Goal: Task Accomplishment & Management: Manage account settings

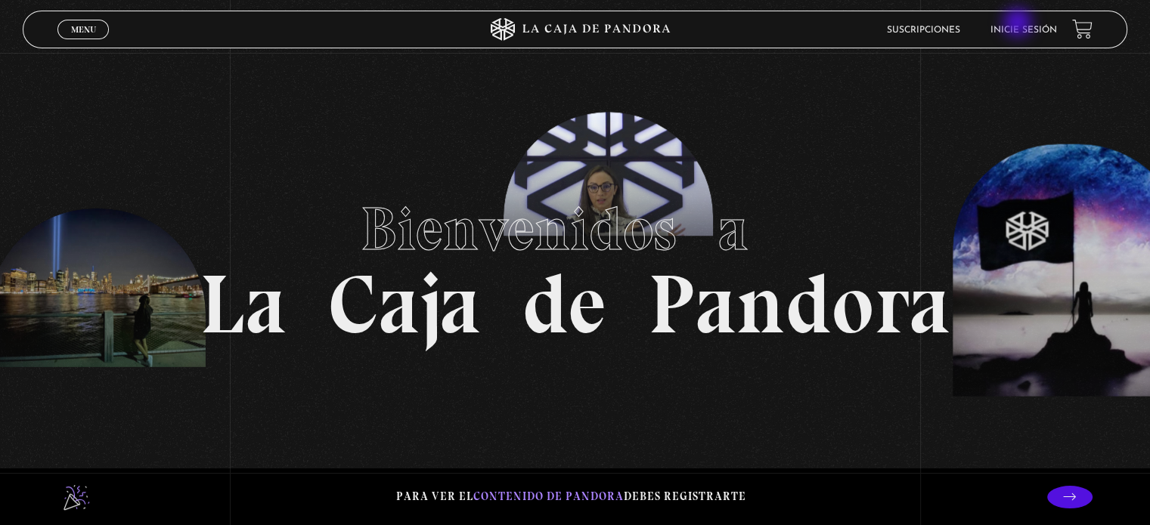
click at [1019, 24] on li "Inicie sesión" at bounding box center [1023, 29] width 67 height 23
click at [1035, 29] on link "Inicie sesión" at bounding box center [1023, 30] width 67 height 9
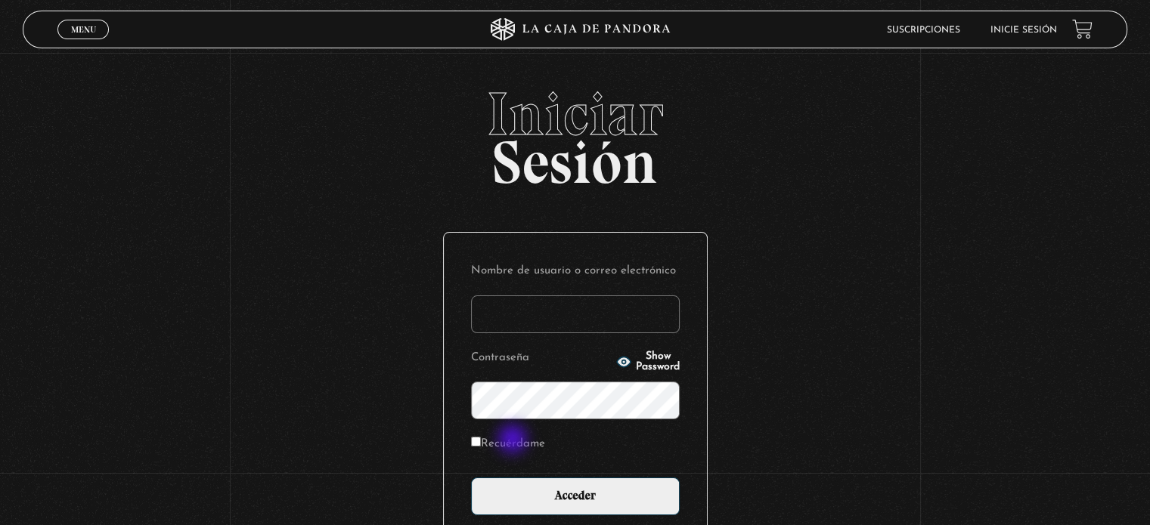
type input "nataliasolis56@yahoo.com"
click at [514, 441] on label "Recuérdame" at bounding box center [508, 444] width 74 height 23
click at [481, 441] on input "Recuérdame" at bounding box center [476, 442] width 10 height 10
checkbox input "true"
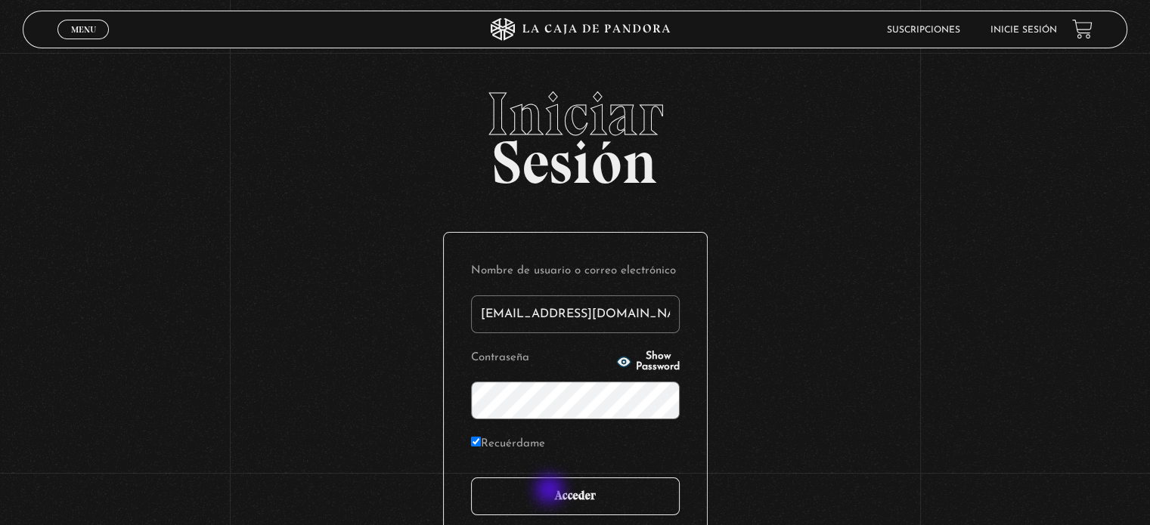
click at [551, 491] on input "Acceder" at bounding box center [575, 497] width 209 height 38
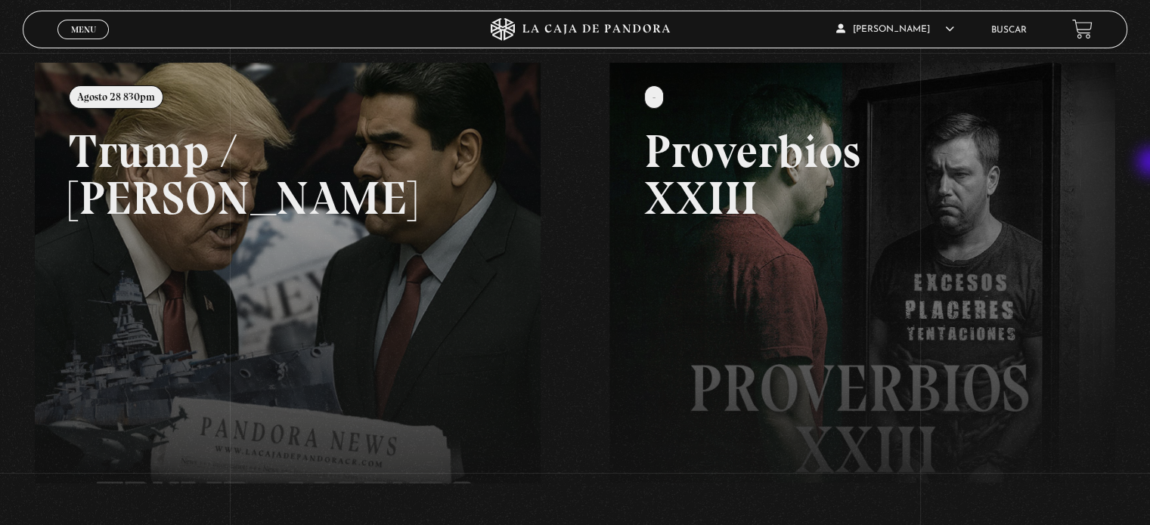
scroll to position [176, 0]
click at [239, 308] on link at bounding box center [610, 324] width 1150 height 525
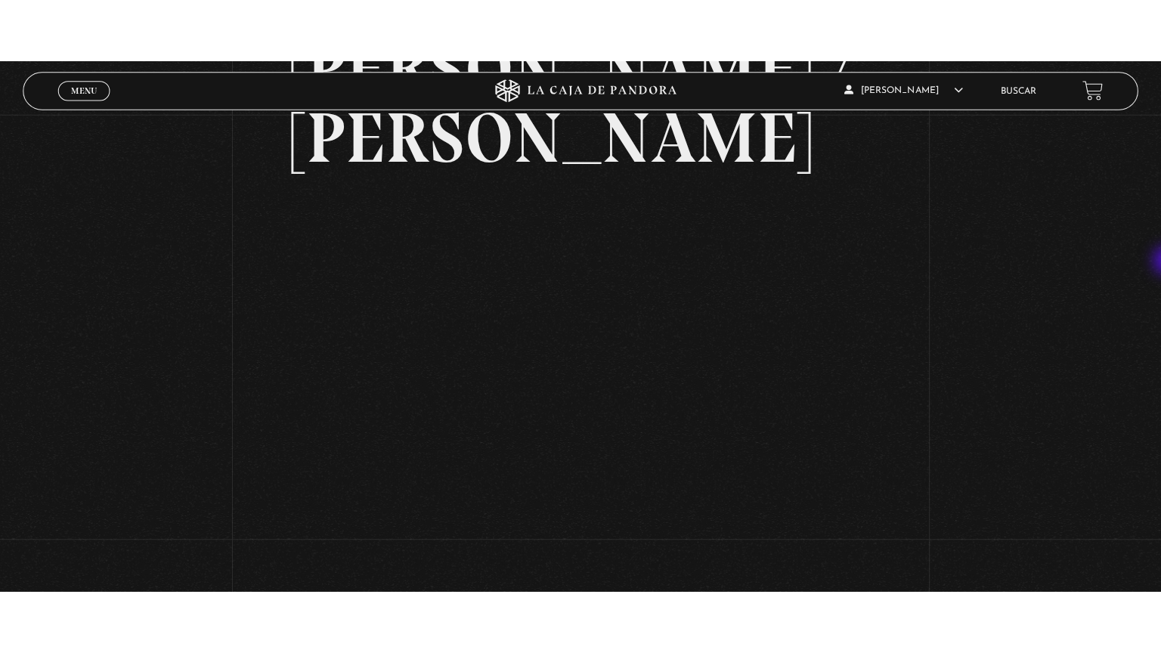
scroll to position [207, 0]
